Goal: Find specific page/section: Find specific page/section

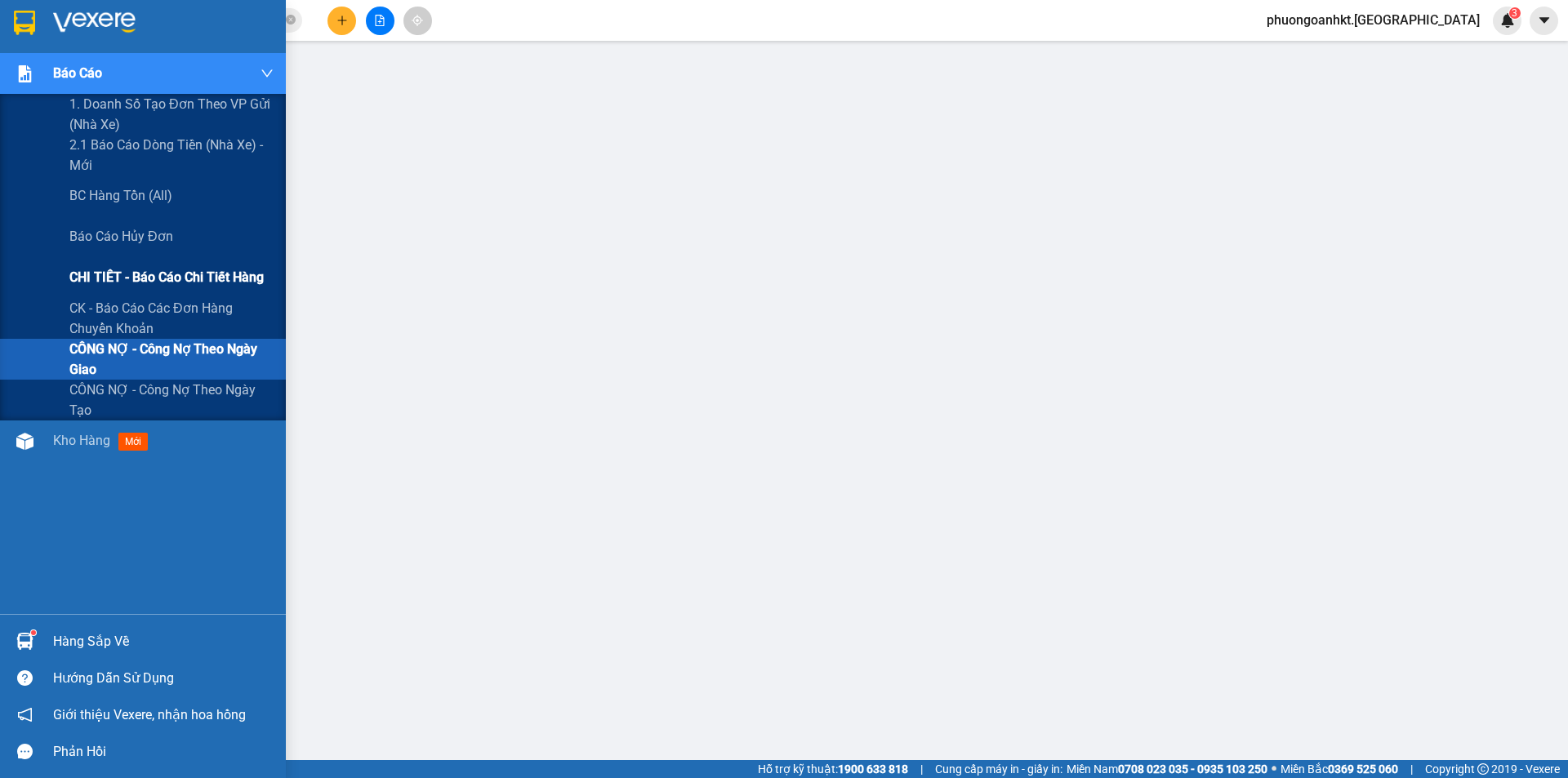
click at [170, 276] on span "CHI TIẾT - Báo cáo chi tiết hàng" at bounding box center [166, 277] width 194 height 20
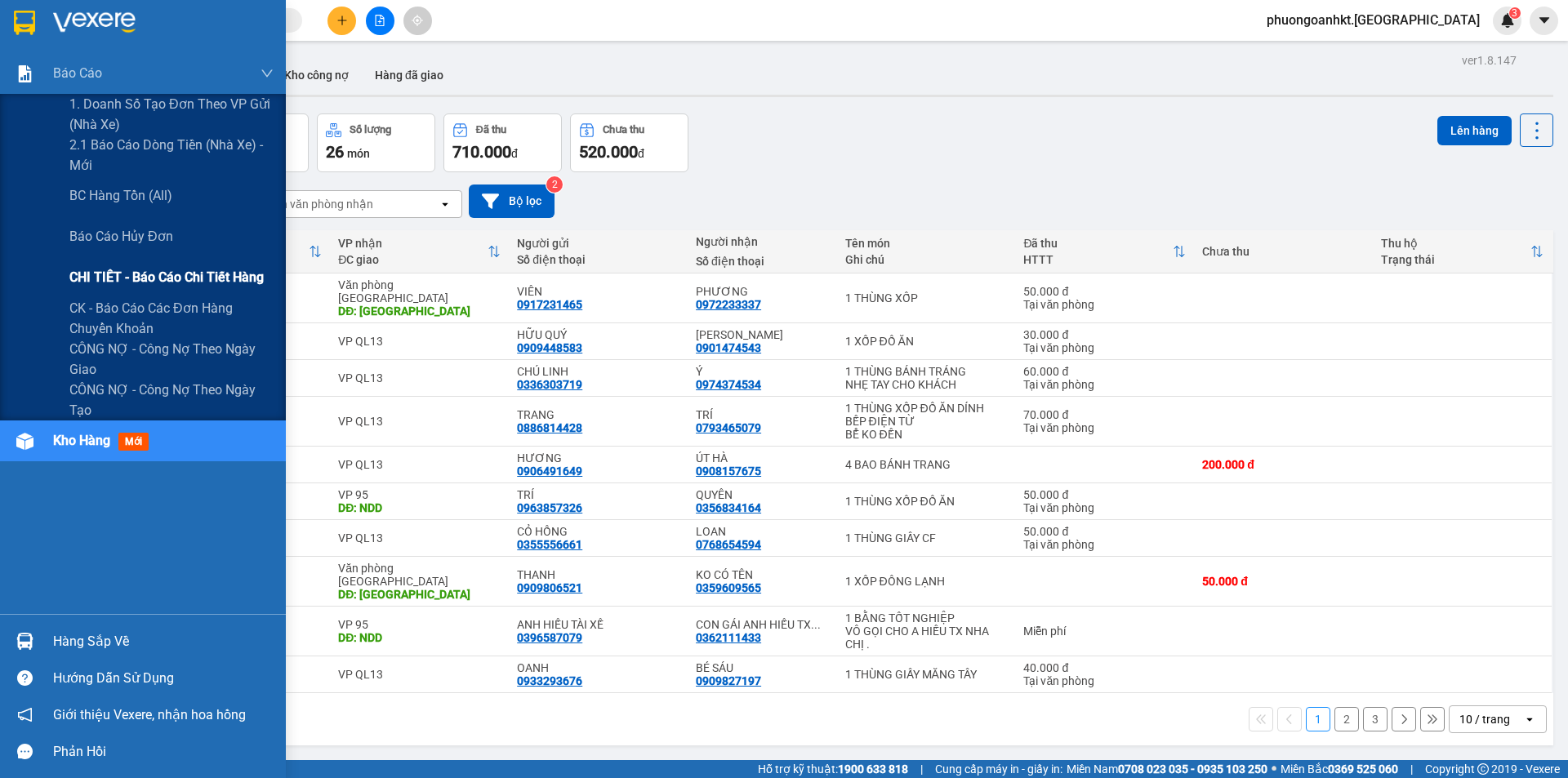
click at [183, 270] on span "CHI TIẾT - Báo cáo chi tiết hàng" at bounding box center [166, 277] width 194 height 20
